Goal: Task Accomplishment & Management: Use online tool/utility

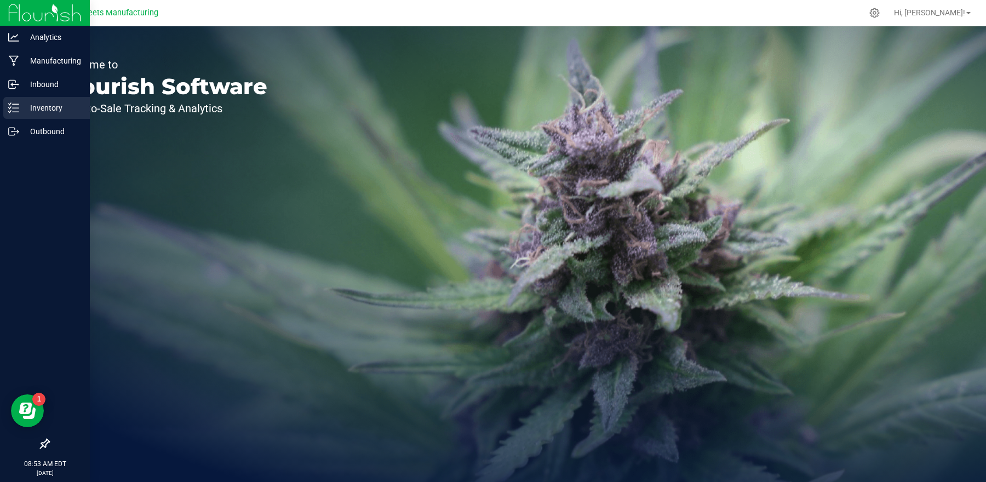
click at [71, 106] on p "Inventory" at bounding box center [52, 107] width 66 height 13
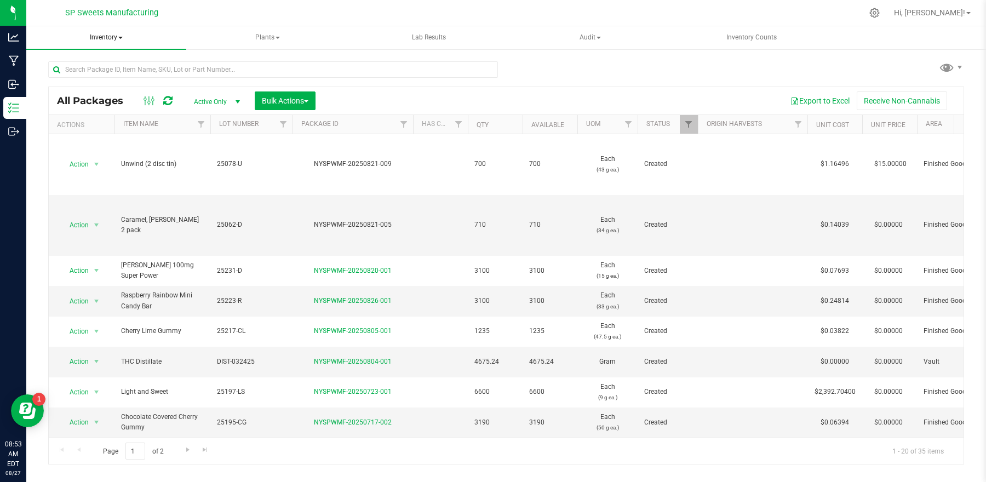
click at [99, 34] on span "Inventory" at bounding box center [106, 37] width 160 height 23
click at [109, 77] on span "All inventory" at bounding box center [78, 78] width 74 height 9
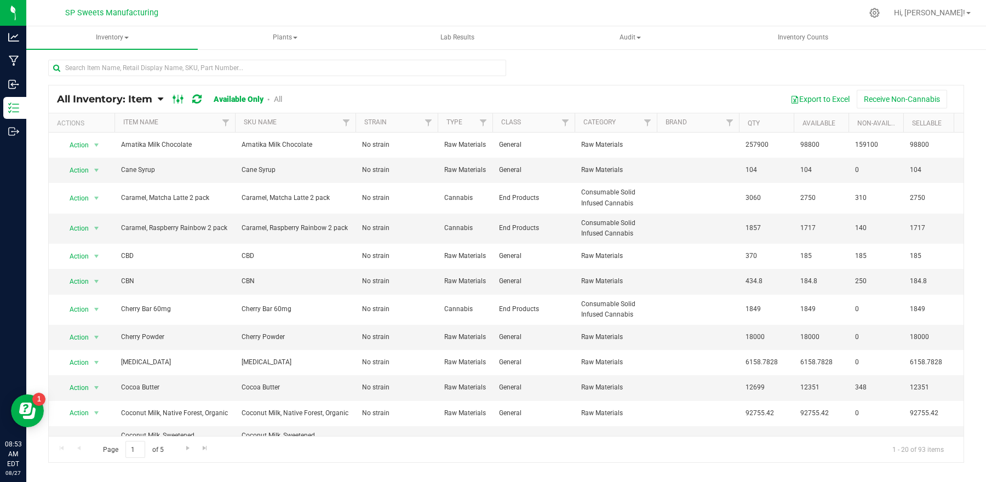
click at [181, 100] on ellipse at bounding box center [182, 98] width 3 height 3
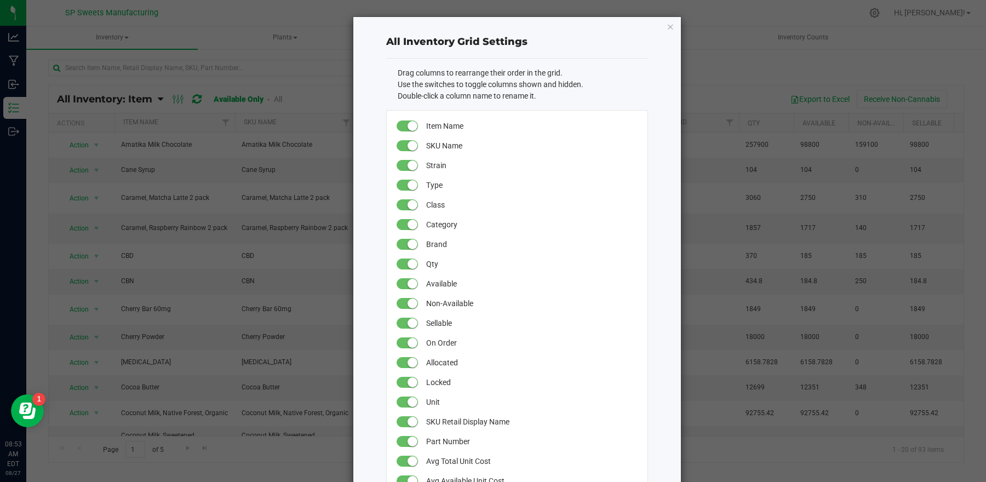
click at [740, 70] on ngb-modal-window "All Inventory Grid Settings Drag columns to rearrange their order in the grid. …" at bounding box center [497, 241] width 994 height 482
click at [667, 26] on icon "button" at bounding box center [671, 26] width 8 height 13
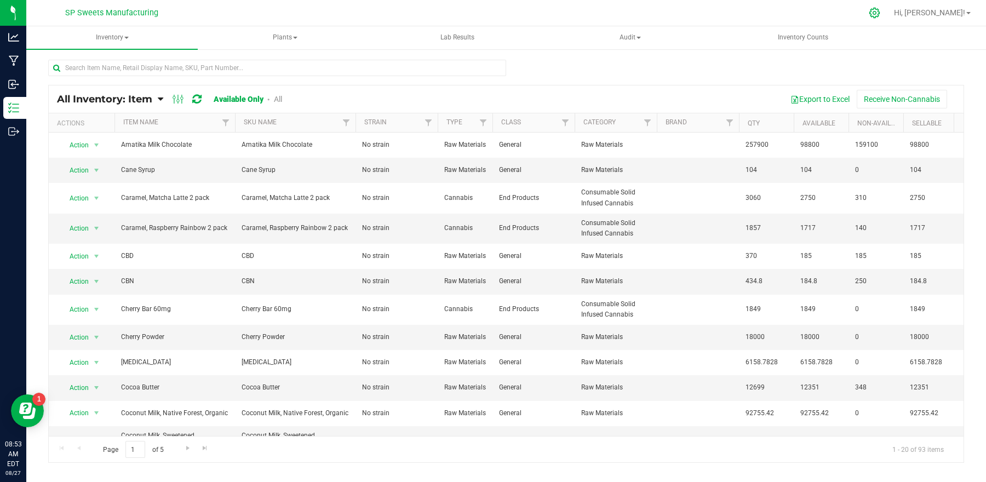
click at [880, 12] on icon at bounding box center [874, 13] width 10 height 10
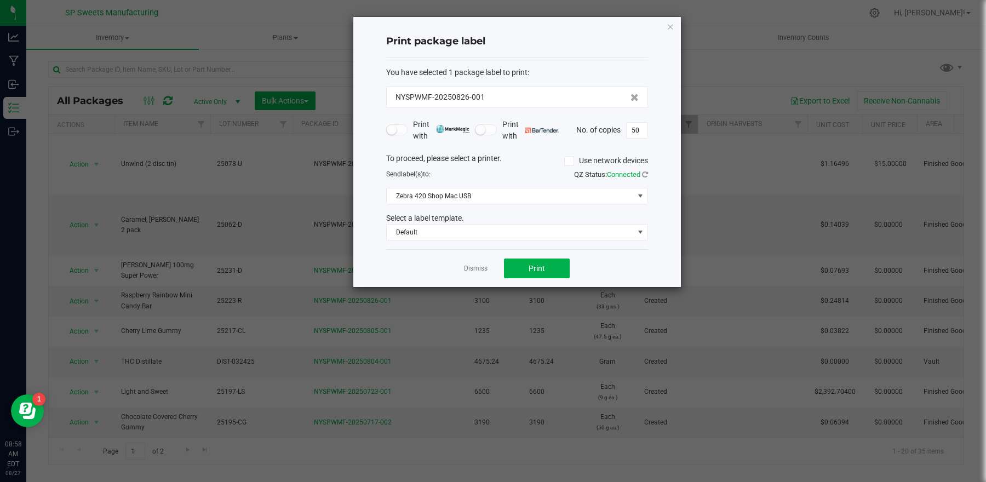
click at [674, 28] on div "Print package label You have selected 1 package label to print : NYSPWMF-202508…" at bounding box center [517, 152] width 328 height 270
click at [667, 24] on icon "button" at bounding box center [671, 26] width 8 height 13
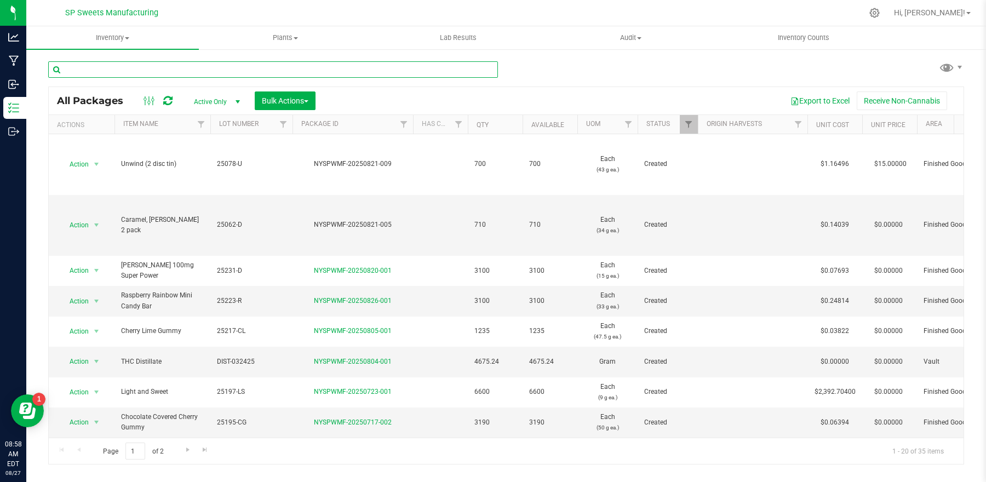
click at [179, 71] on input "text" at bounding box center [273, 69] width 450 height 16
type input "25223"
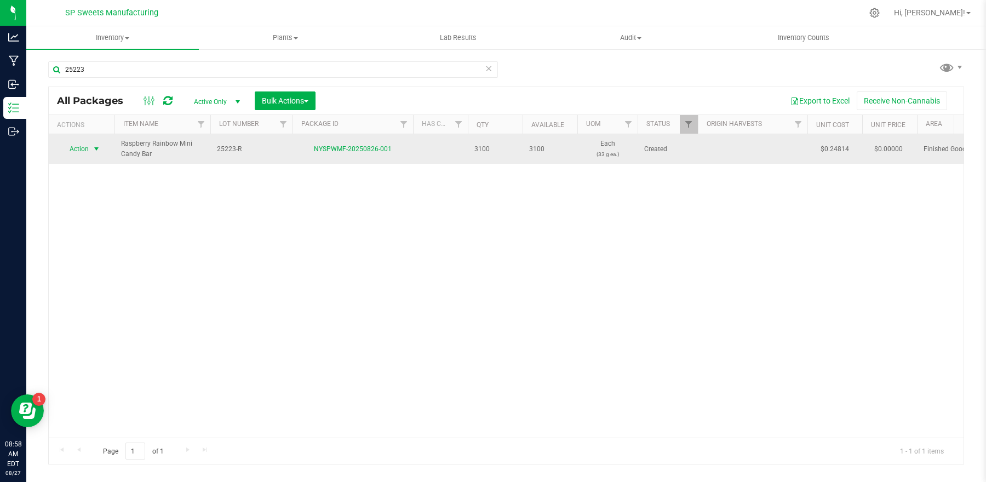
click at [85, 147] on span "Action" at bounding box center [75, 148] width 30 height 15
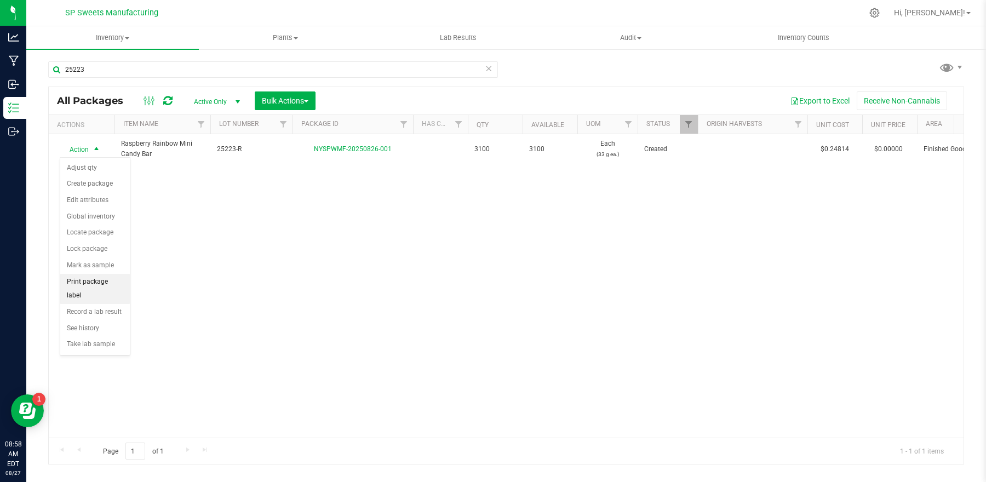
click at [97, 285] on li "Print package label" at bounding box center [95, 289] width 70 height 30
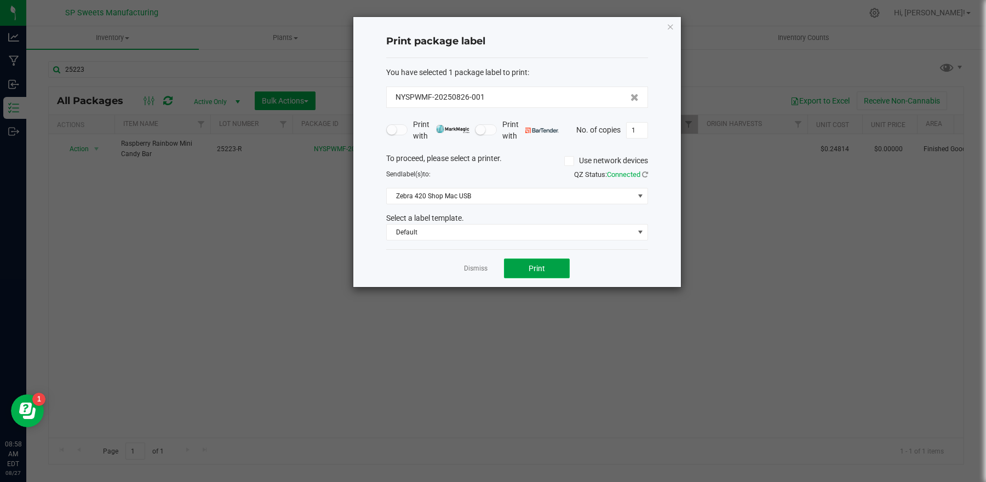
click at [541, 263] on button "Print" at bounding box center [537, 269] width 66 height 20
click at [643, 134] on input "1" at bounding box center [637, 130] width 21 height 15
type input "300"
click at [529, 272] on span "Print" at bounding box center [537, 268] width 16 height 9
click at [669, 24] on icon "button" at bounding box center [671, 26] width 8 height 13
